Goal: Find specific page/section: Find specific page/section

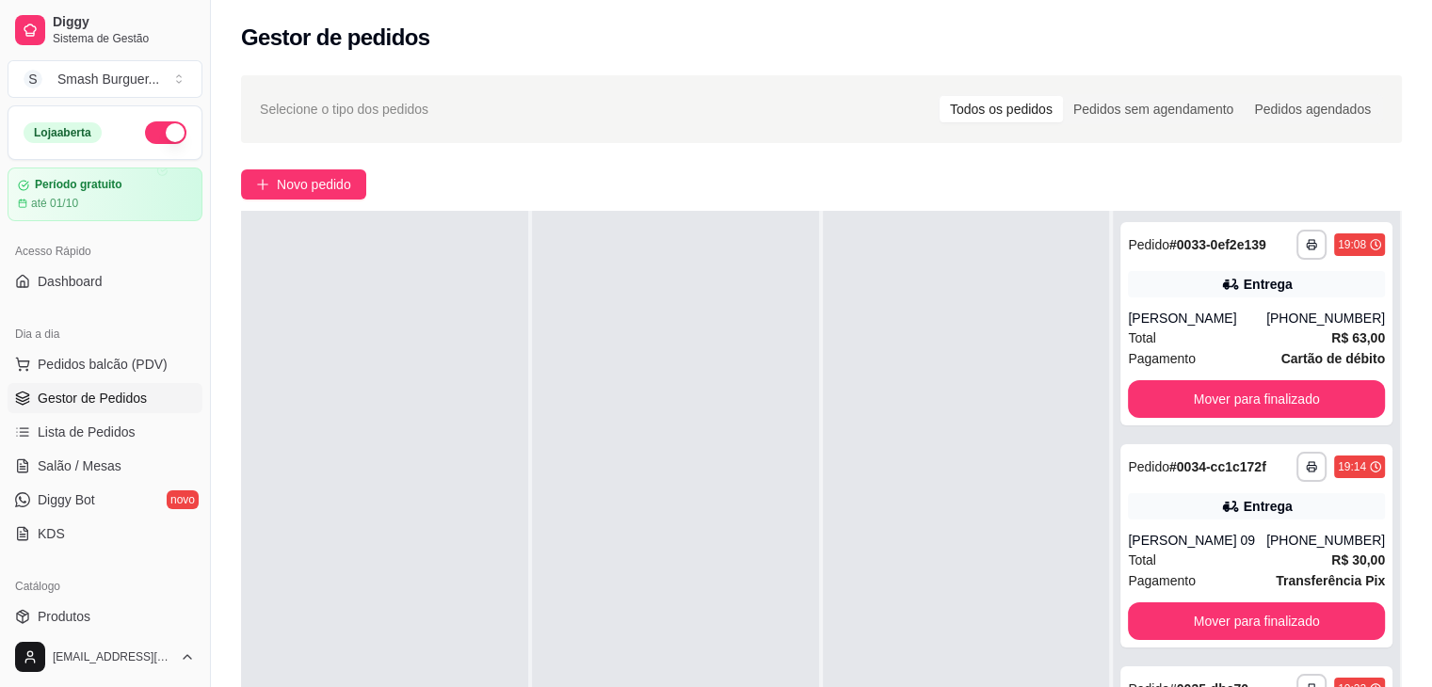
scroll to position [286, 0]
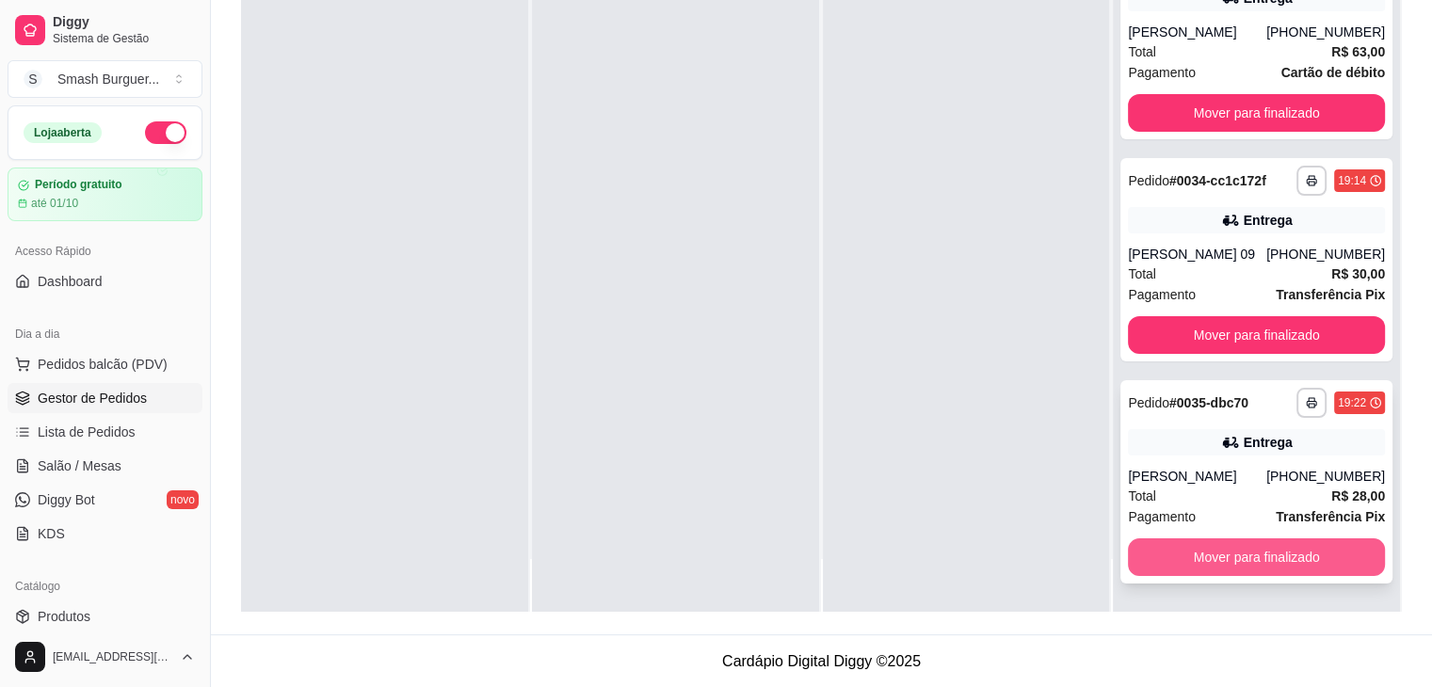
click at [1212, 547] on button "Mover para finalizado" at bounding box center [1256, 557] width 257 height 38
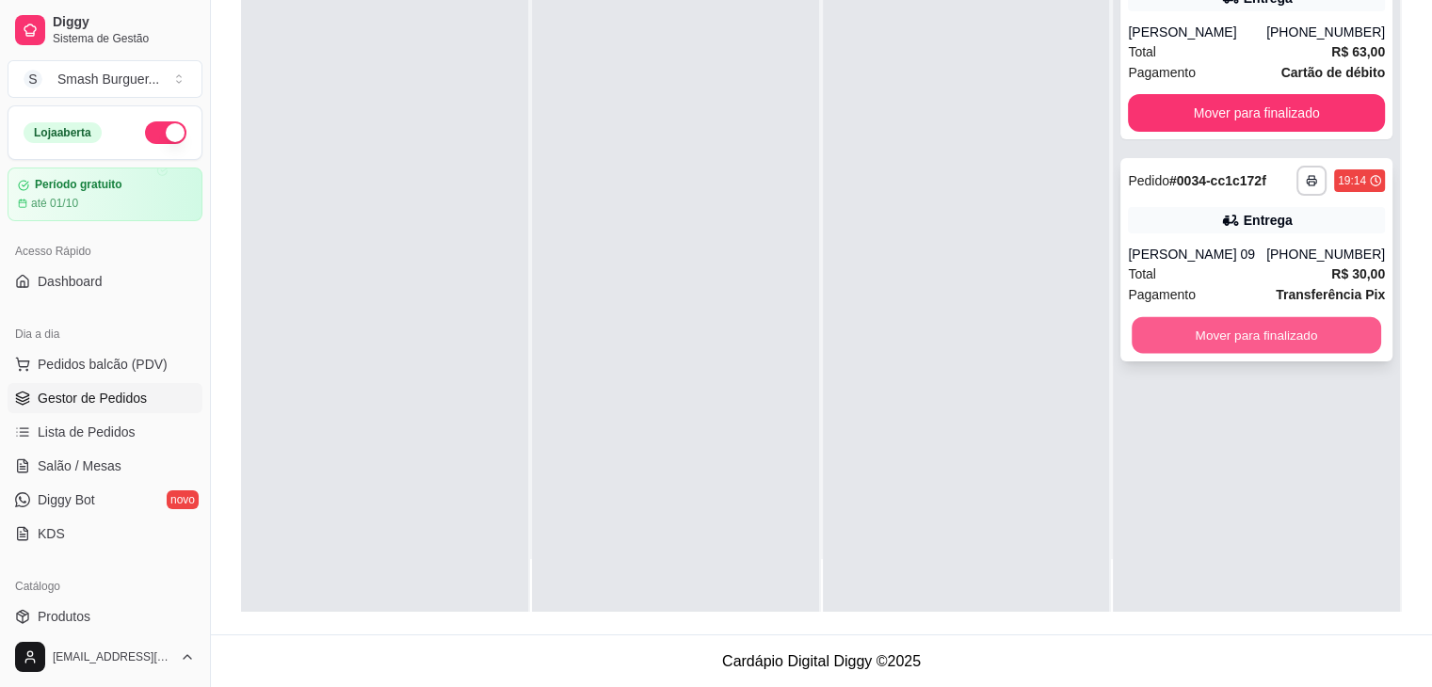
click at [1210, 347] on button "Mover para finalizado" at bounding box center [1256, 335] width 249 height 37
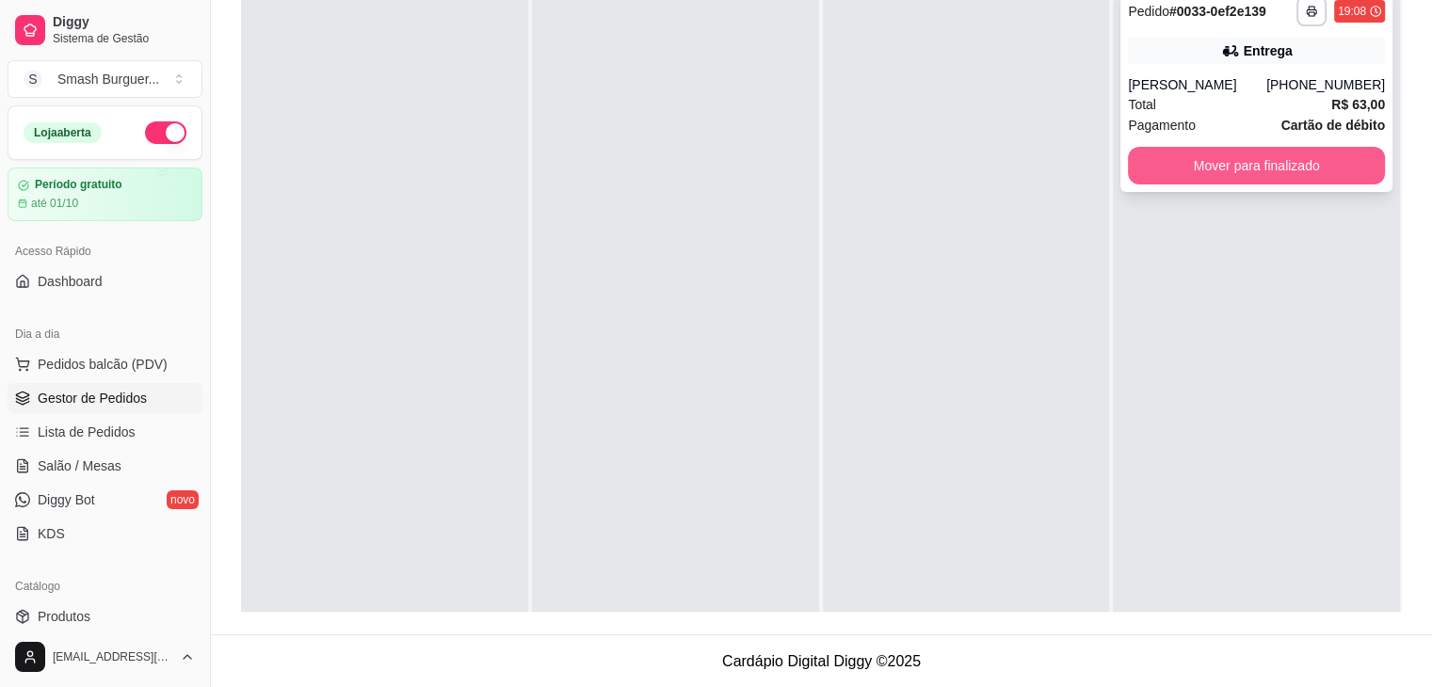
click at [1208, 157] on button "Mover para finalizado" at bounding box center [1256, 166] width 257 height 38
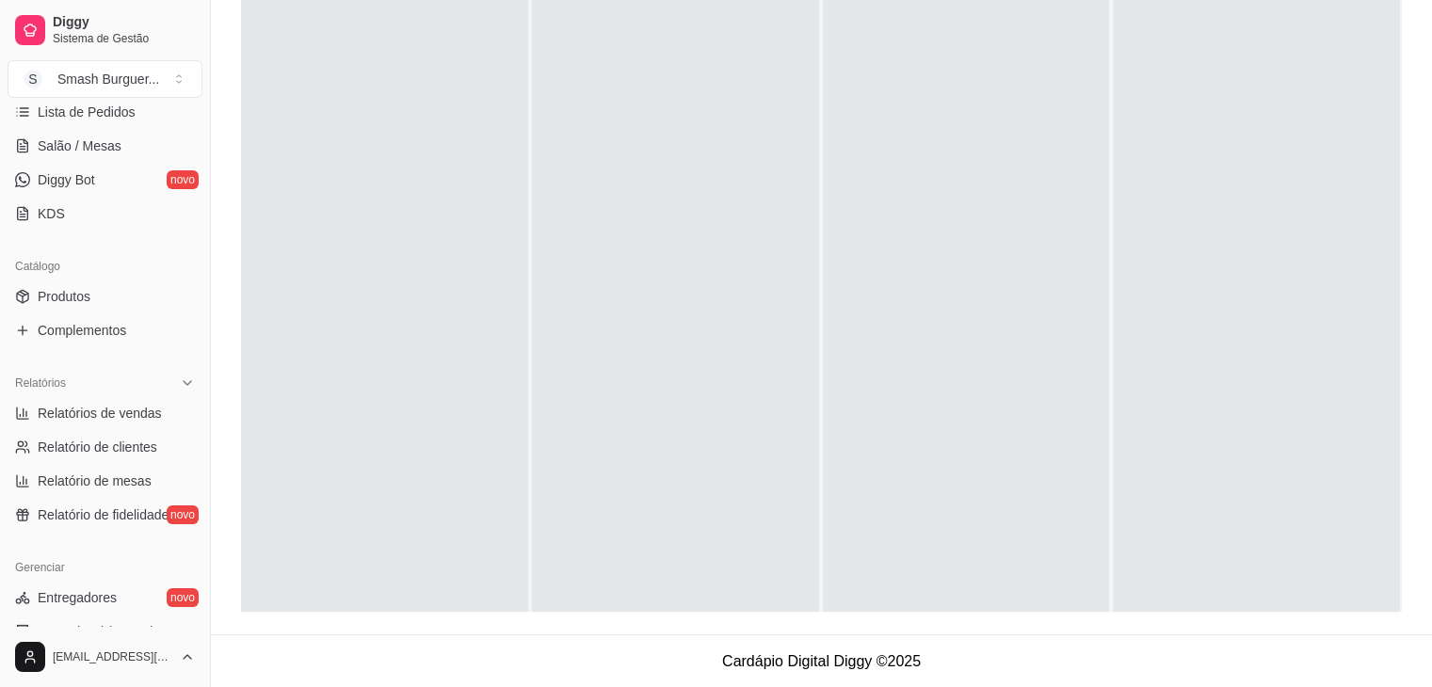
scroll to position [243, 0]
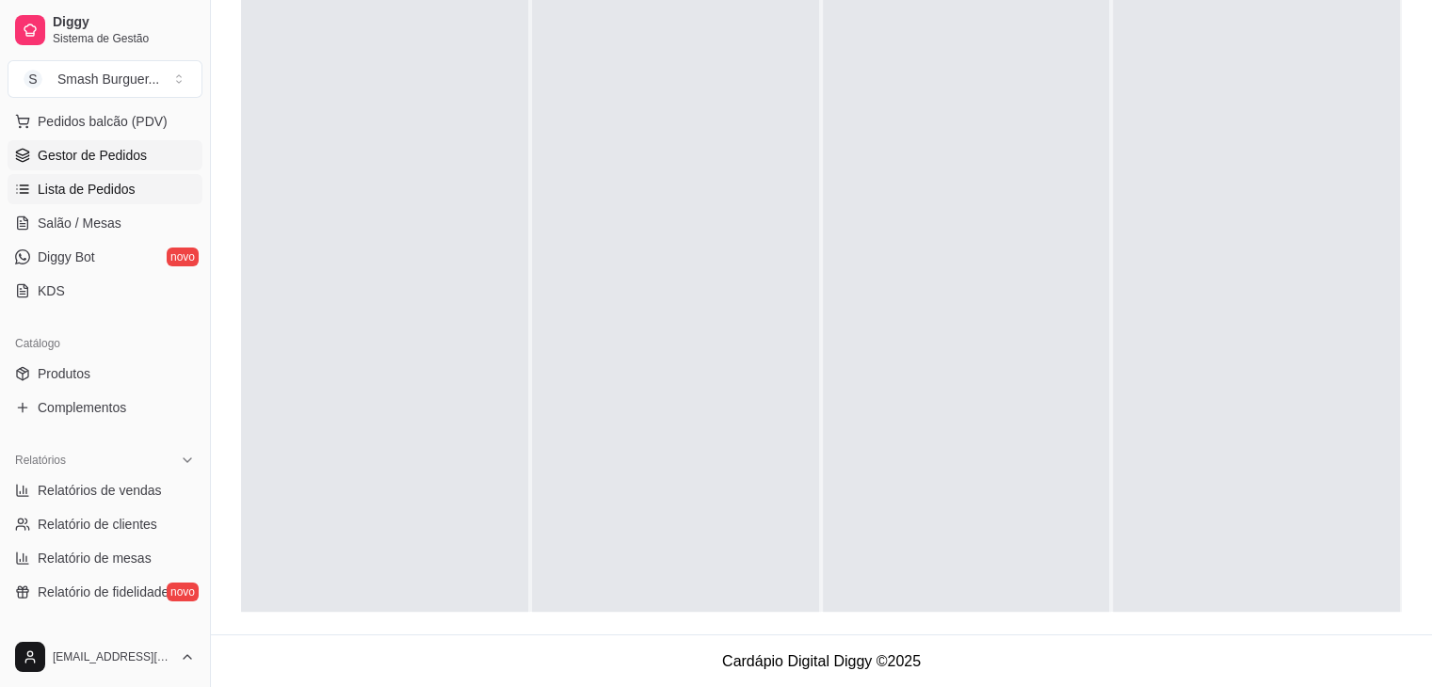
click at [100, 198] on link "Lista de Pedidos" at bounding box center [105, 189] width 195 height 30
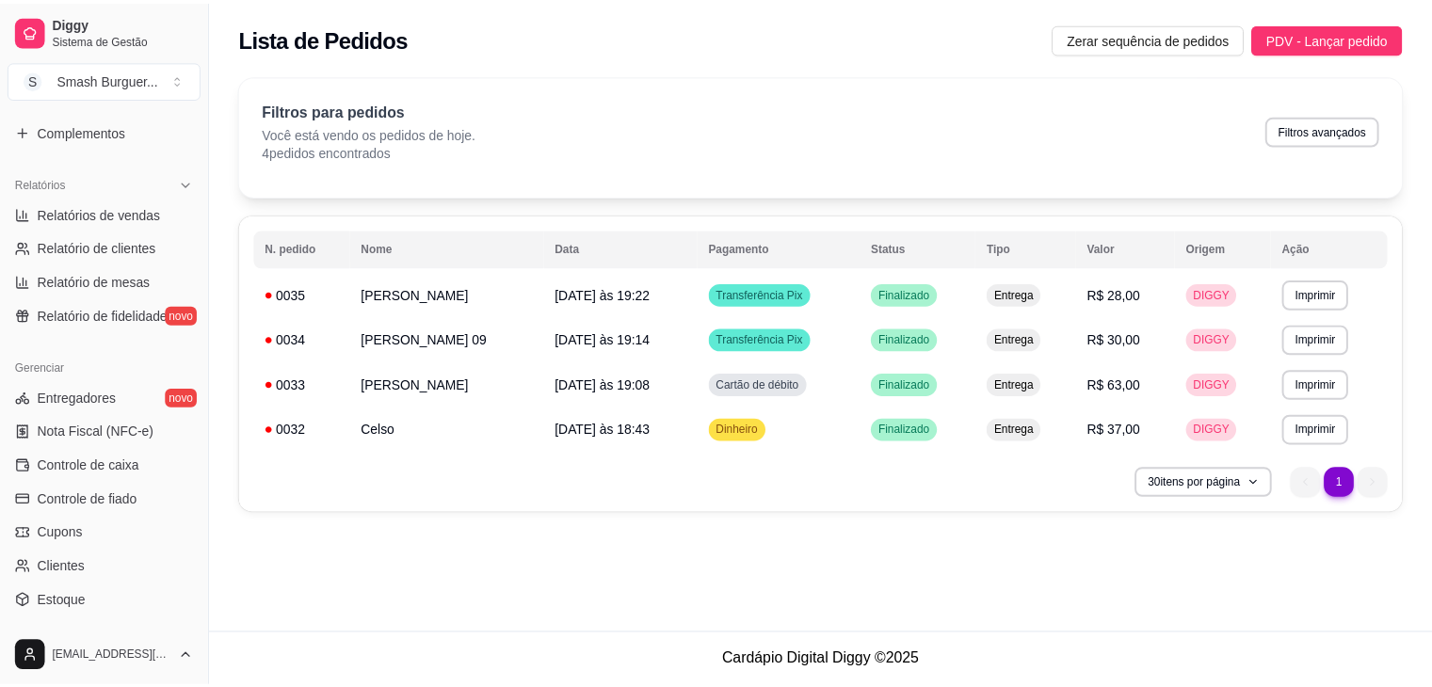
scroll to position [522, 0]
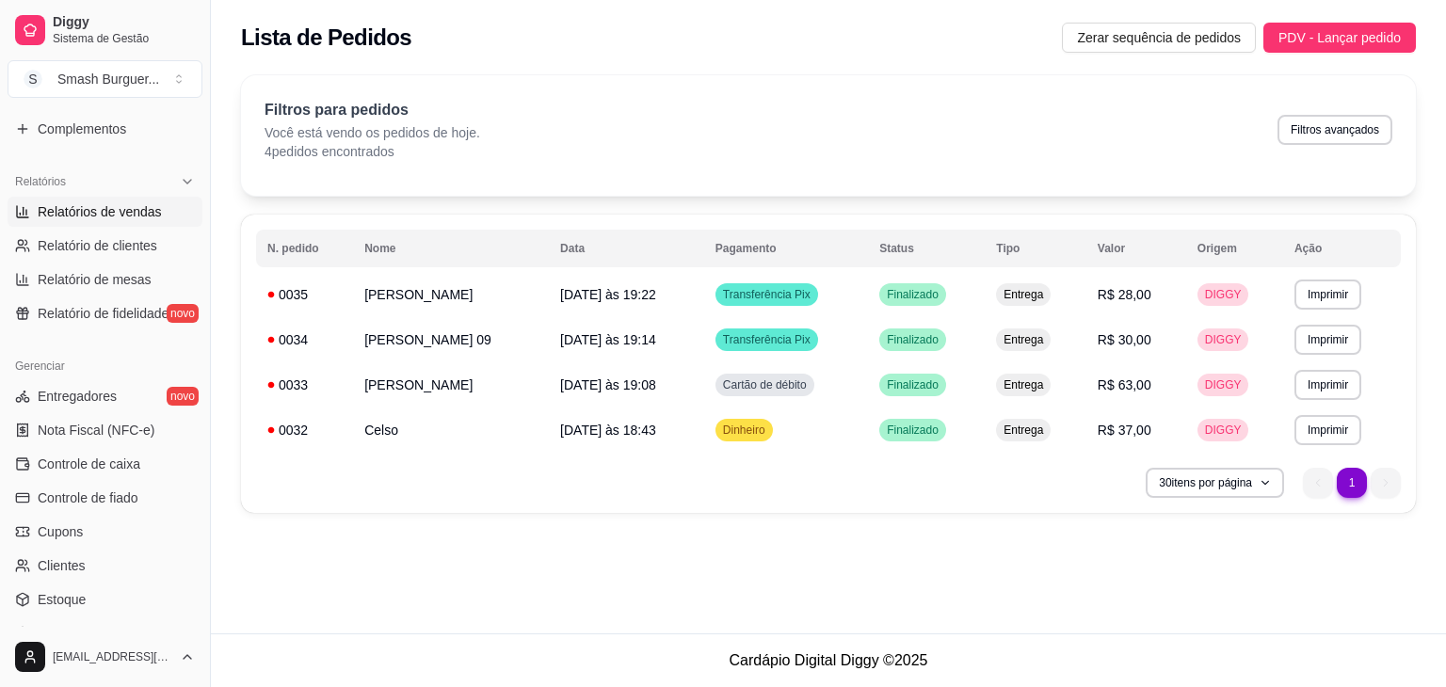
click at [136, 212] on span "Relatórios de vendas" at bounding box center [100, 211] width 124 height 19
select select "ALL"
select select "0"
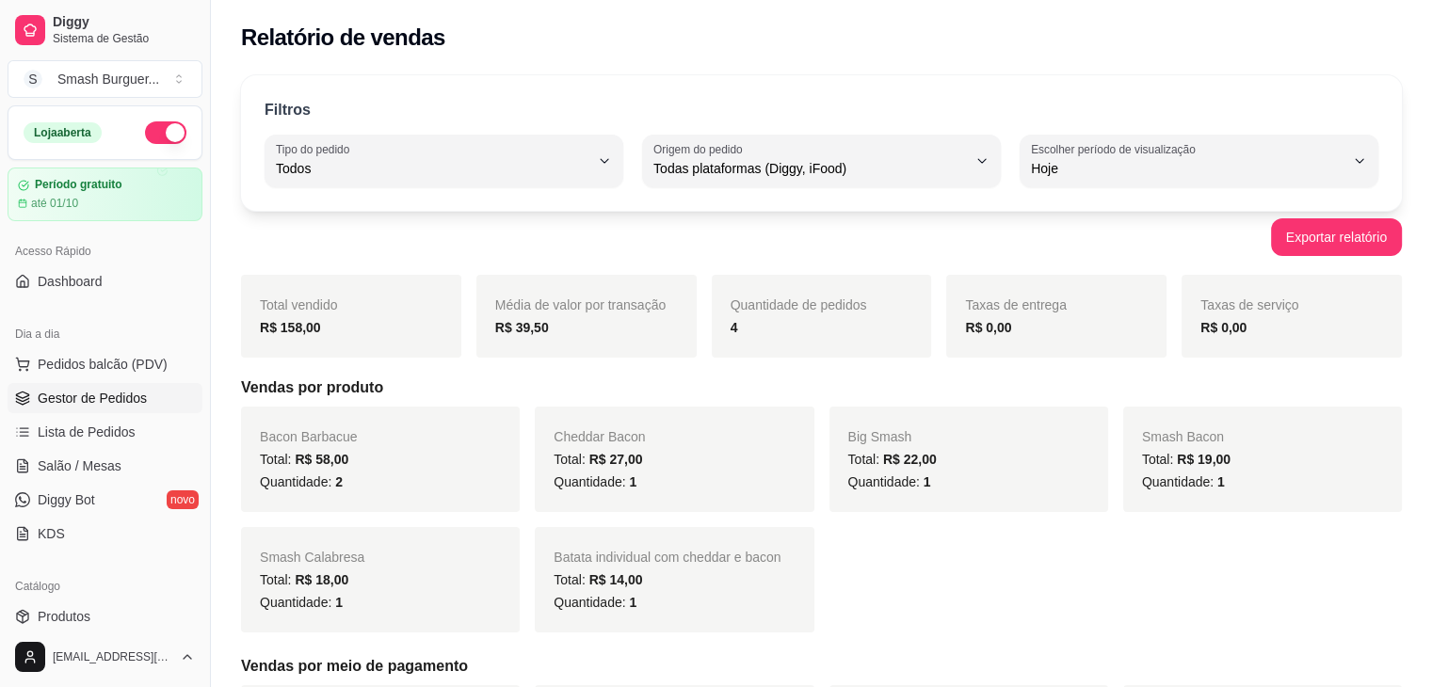
click at [117, 385] on link "Gestor de Pedidos" at bounding box center [105, 398] width 195 height 30
